Goal: Navigation & Orientation: Understand site structure

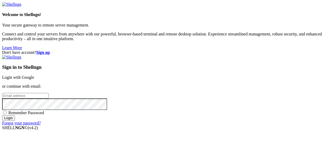
click at [34, 75] on link "Login with Google" at bounding box center [18, 77] width 32 height 4
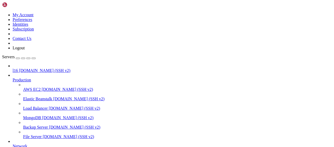
click at [58, 73] on div at bounding box center [172, 75] width 319 height 5
click at [60, 73] on div at bounding box center [172, 75] width 319 height 5
click at [13, 78] on icon at bounding box center [13, 78] width 0 height 0
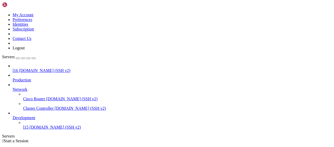
click at [13, 87] on icon at bounding box center [13, 87] width 0 height 0
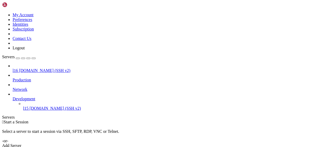
click at [13, 97] on icon at bounding box center [13, 97] width 0 height 0
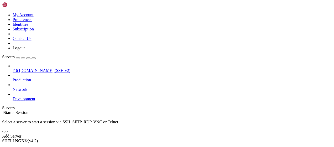
drag, startPoint x: 86, startPoint y: 39, endPoint x: 23, endPoint y: -28, distance: 92.3
click at [23, 0] on html "Loading... My Account Preferences Identities Subscription Contact Us Logout Ser…" at bounding box center [167, 72] width 334 height 145
